Goal: Task Accomplishment & Management: Manage account settings

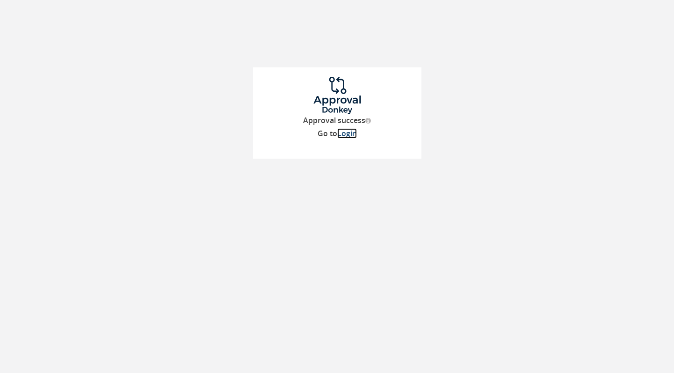
click at [351, 137] on link "Login" at bounding box center [347, 133] width 20 height 10
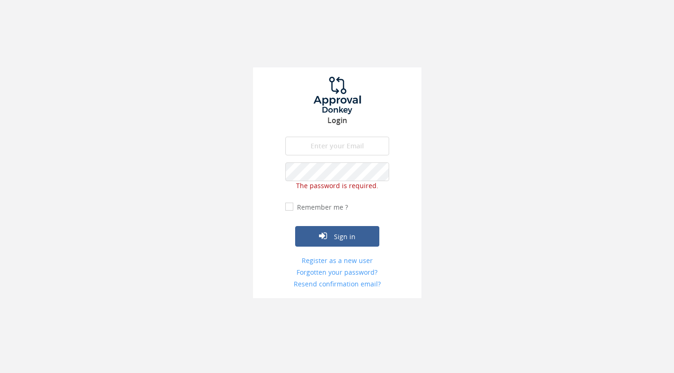
click at [338, 150] on input "email" at bounding box center [337, 146] width 104 height 19
type input "k"
type input "[PERSON_NAME][EMAIL_ADDRESS][DOMAIN_NAME]"
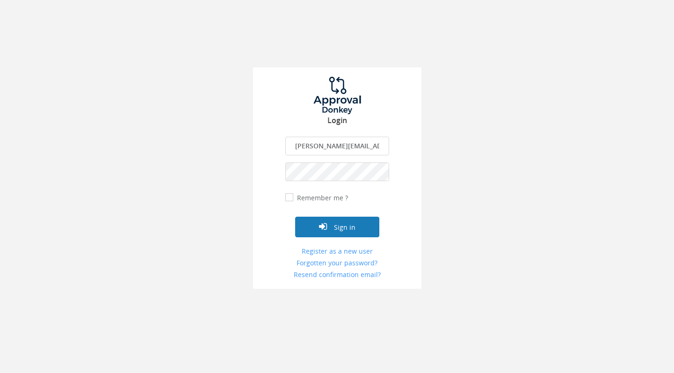
click at [346, 222] on button "Sign in" at bounding box center [337, 227] width 84 height 21
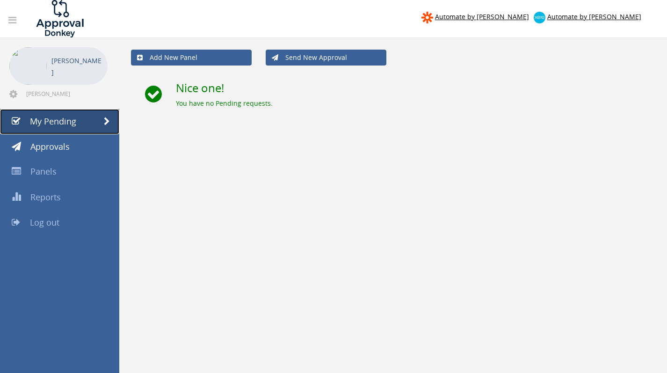
click at [67, 116] on span "My Pending" at bounding box center [53, 121] width 46 height 11
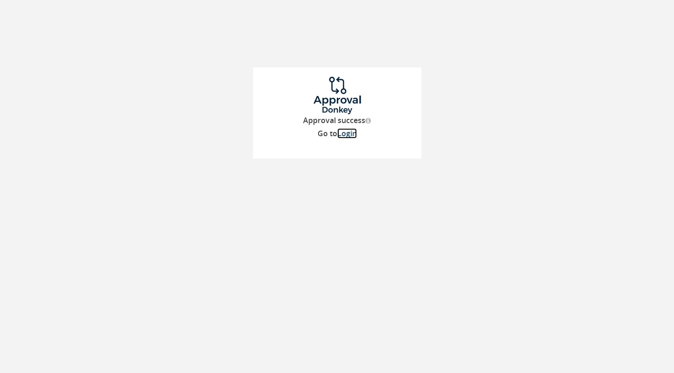
click at [351, 135] on link "Login" at bounding box center [347, 133] width 20 height 10
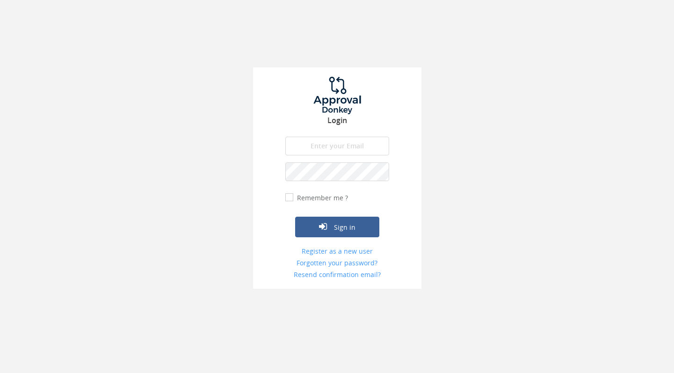
click at [327, 152] on input "email" at bounding box center [337, 146] width 104 height 19
type input "[PERSON_NAME][EMAIL_ADDRESS][DOMAIN_NAME]"
click at [325, 230] on icon "submit" at bounding box center [323, 226] width 8 height 9
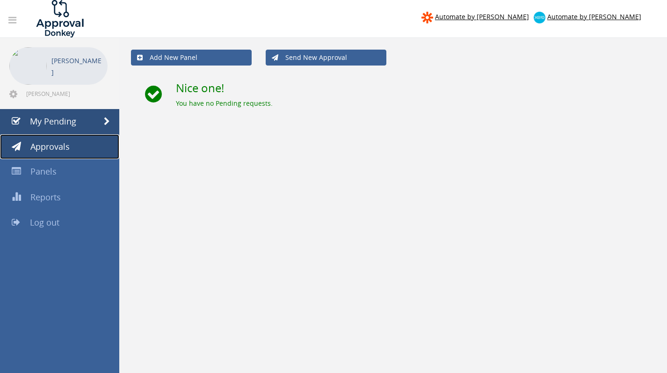
click at [60, 145] on span "Approvals" at bounding box center [49, 146] width 39 height 11
